Goal: Information Seeking & Learning: Learn about a topic

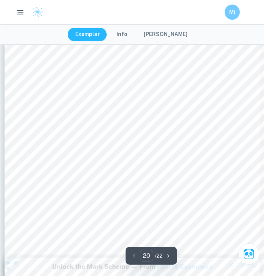
scroll to position [6670, 0]
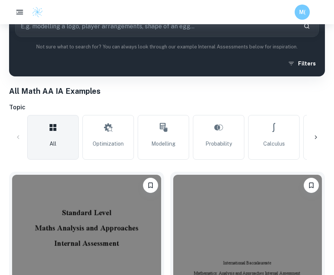
scroll to position [127, 0]
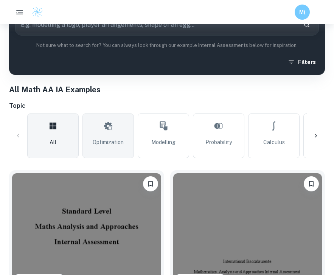
click at [100, 137] on link "Optimization" at bounding box center [108, 136] width 51 height 45
type input "Optimization"
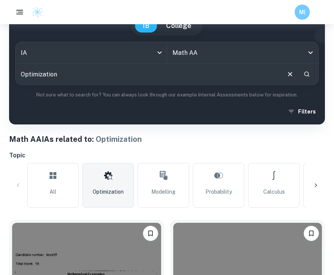
scroll to position [81, 0]
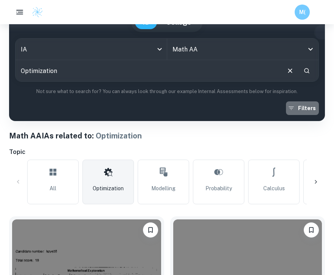
click at [302, 103] on button "Filters" at bounding box center [302, 108] width 33 height 14
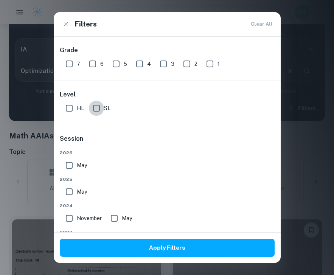
click at [97, 107] on input "SL" at bounding box center [96, 108] width 15 height 15
checkbox input "true"
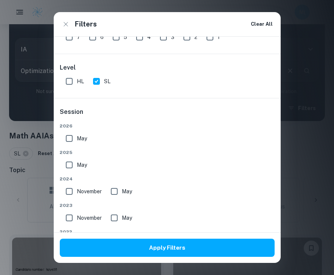
scroll to position [38, 0]
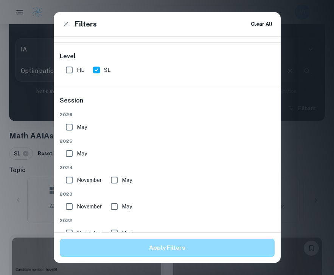
click at [222, 247] on button "Apply Filters" at bounding box center [167, 248] width 215 height 18
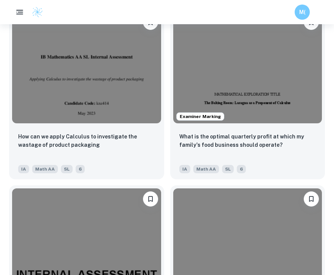
scroll to position [2427, 0]
